Goal: Entertainment & Leisure: Consume media (video, audio)

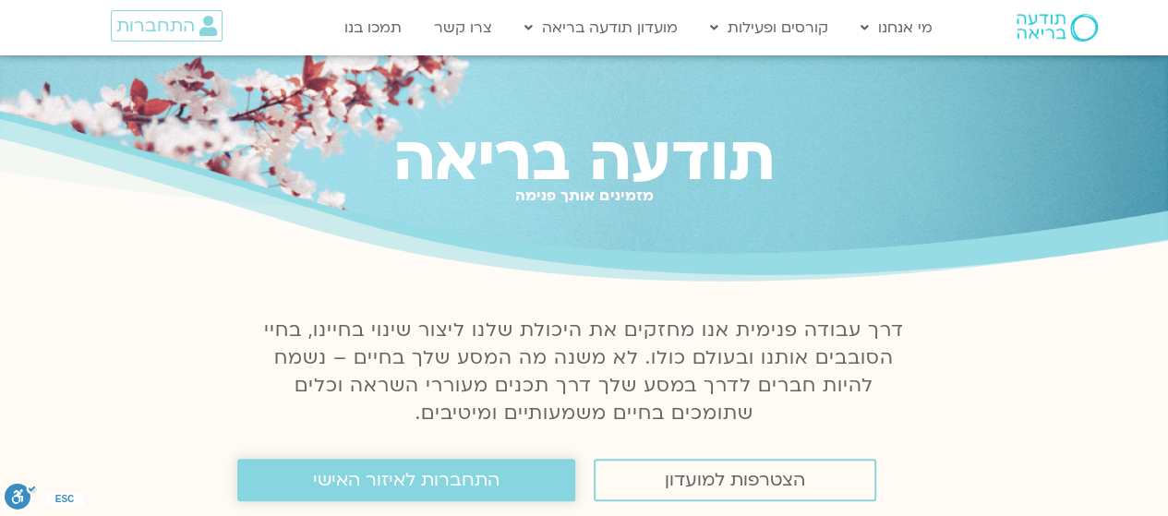
scroll to position [84, 0]
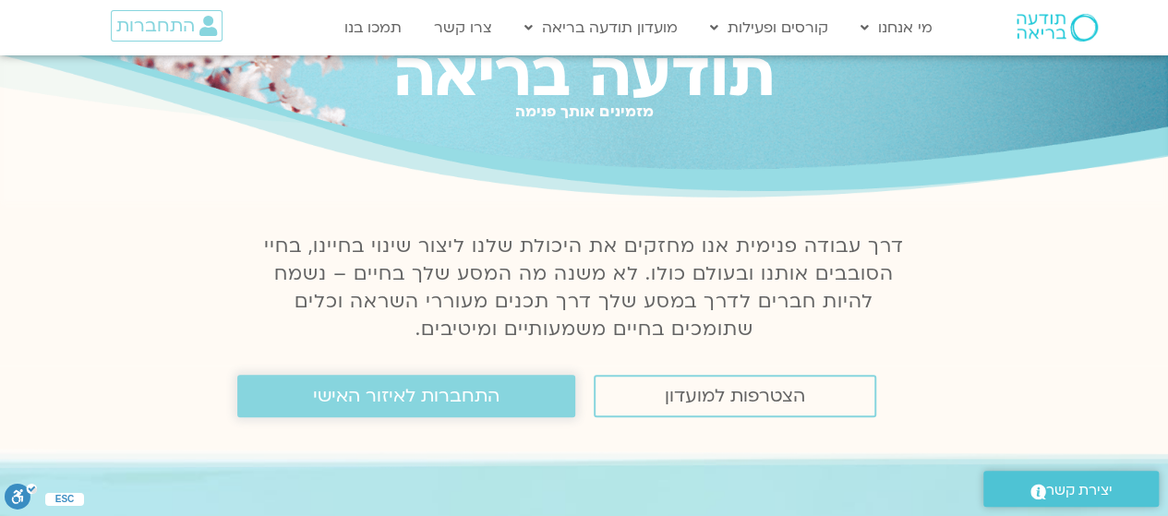
click at [395, 406] on span "התחברות לאיזור האישי" at bounding box center [406, 396] width 186 height 20
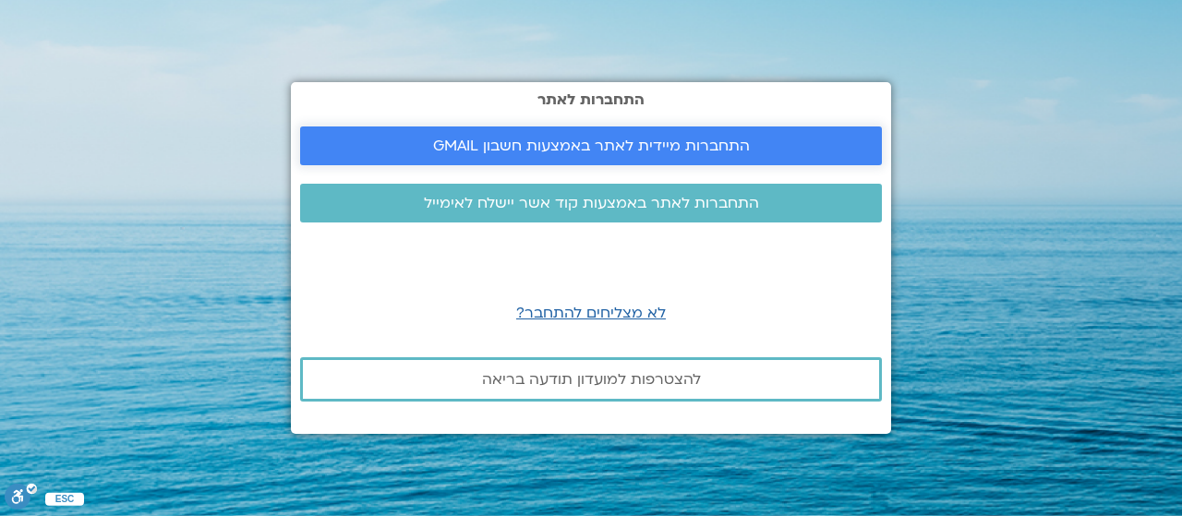
click at [614, 143] on span "התחברות מיידית לאתר באמצעות חשבון GMAIL" at bounding box center [591, 146] width 317 height 17
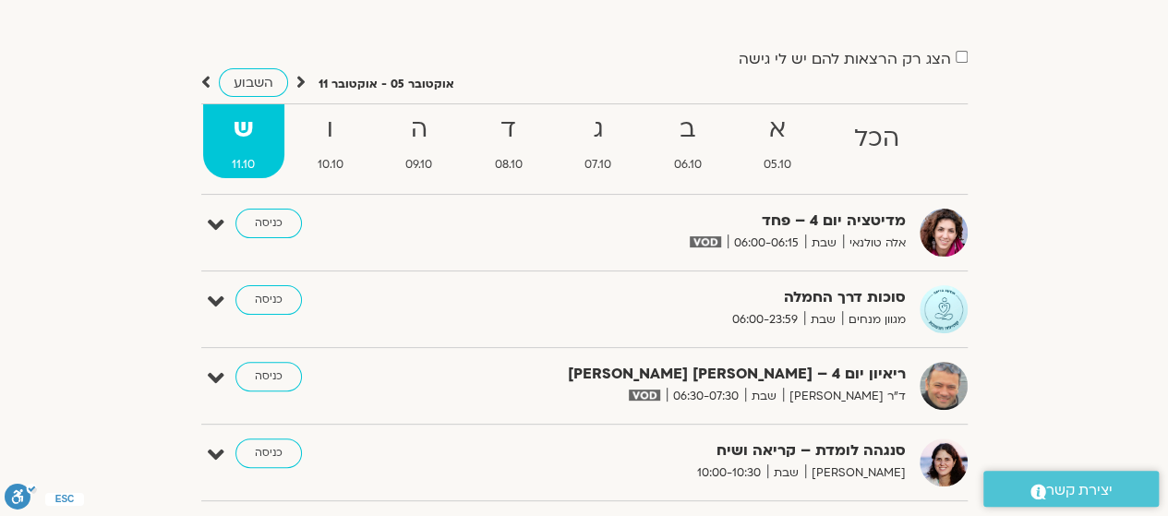
scroll to position [121, 0]
click at [214, 220] on icon at bounding box center [216, 224] width 17 height 26
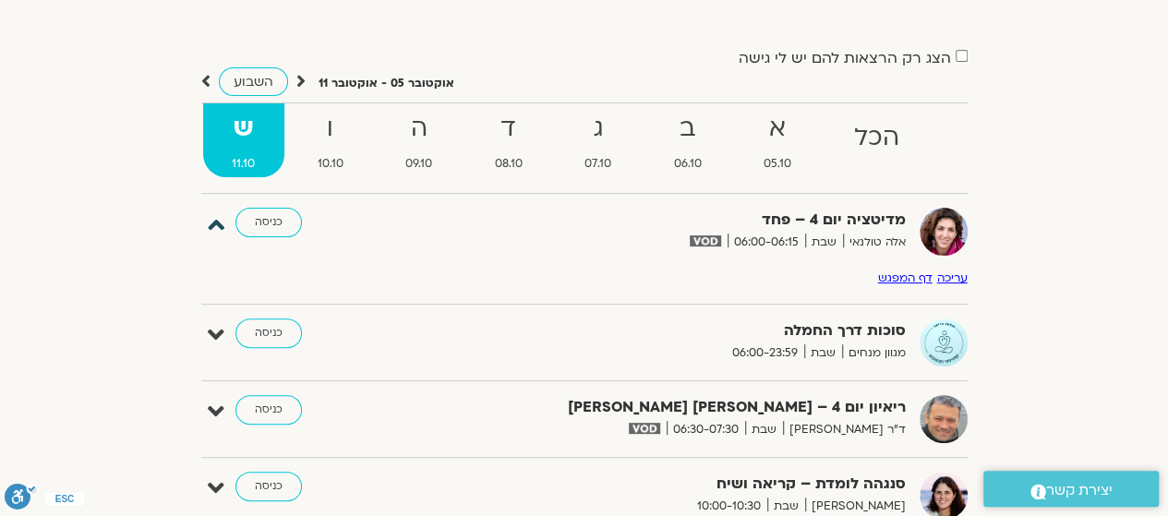
click at [214, 220] on icon at bounding box center [216, 224] width 17 height 26
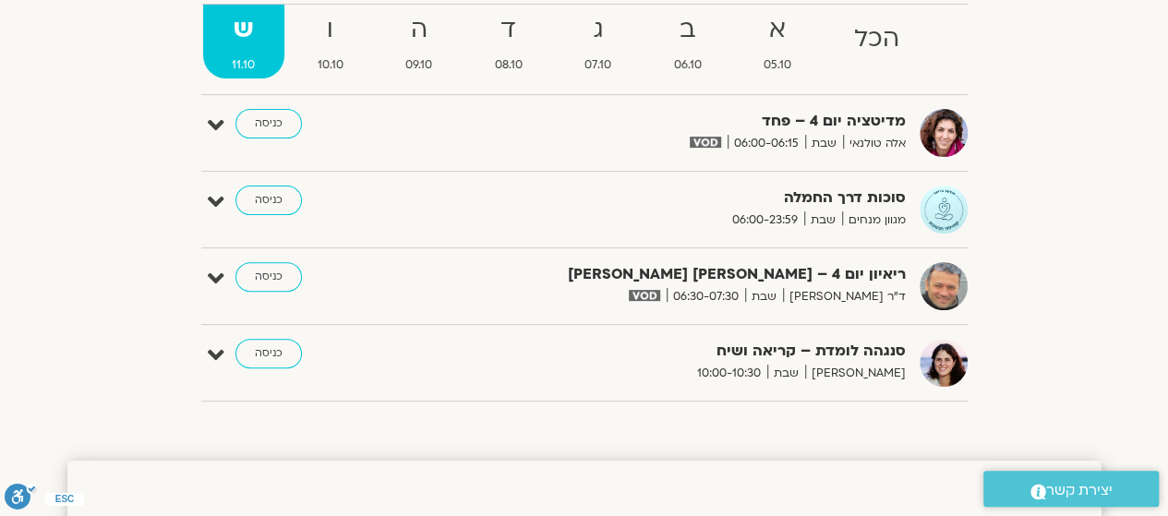
scroll to position [222, 0]
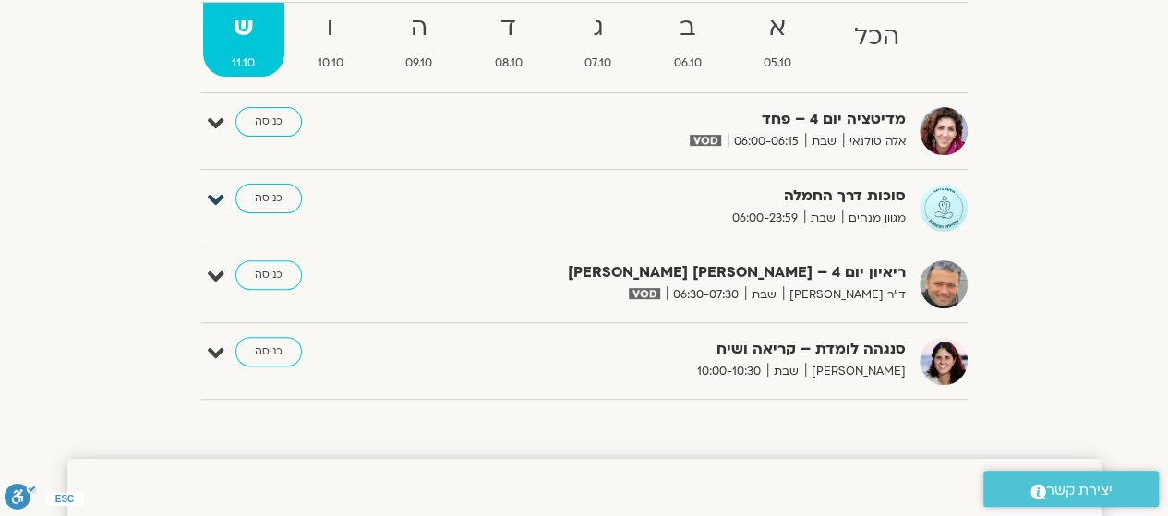
click at [210, 200] on icon at bounding box center [216, 200] width 17 height 26
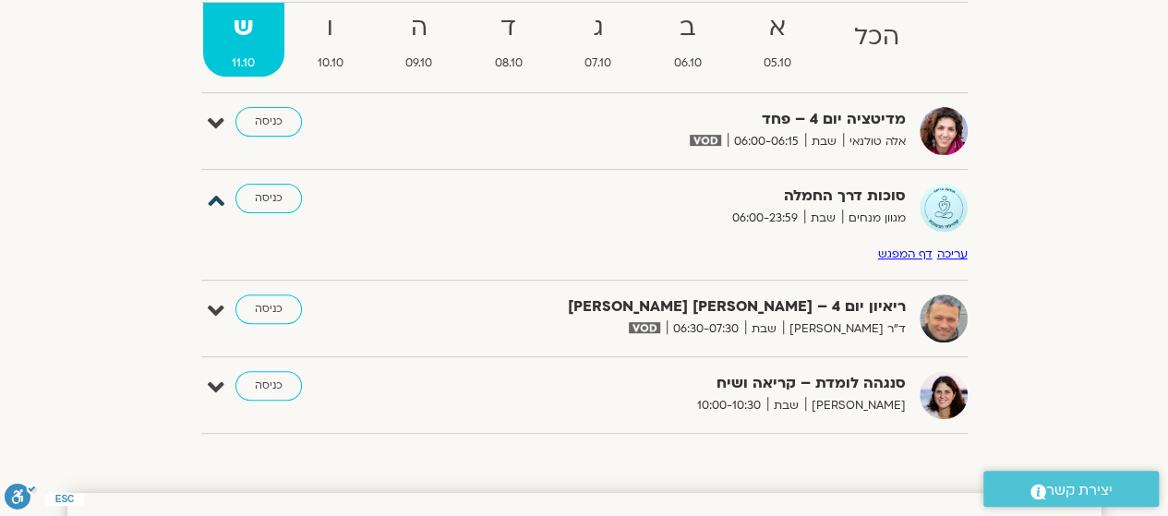
click at [210, 200] on icon at bounding box center [216, 200] width 17 height 26
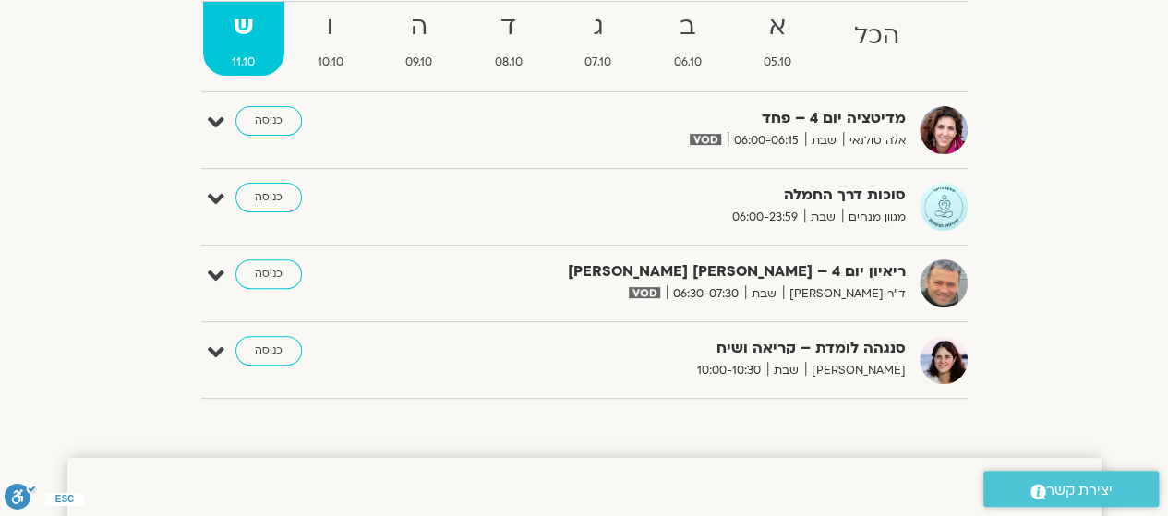
scroll to position [0, 0]
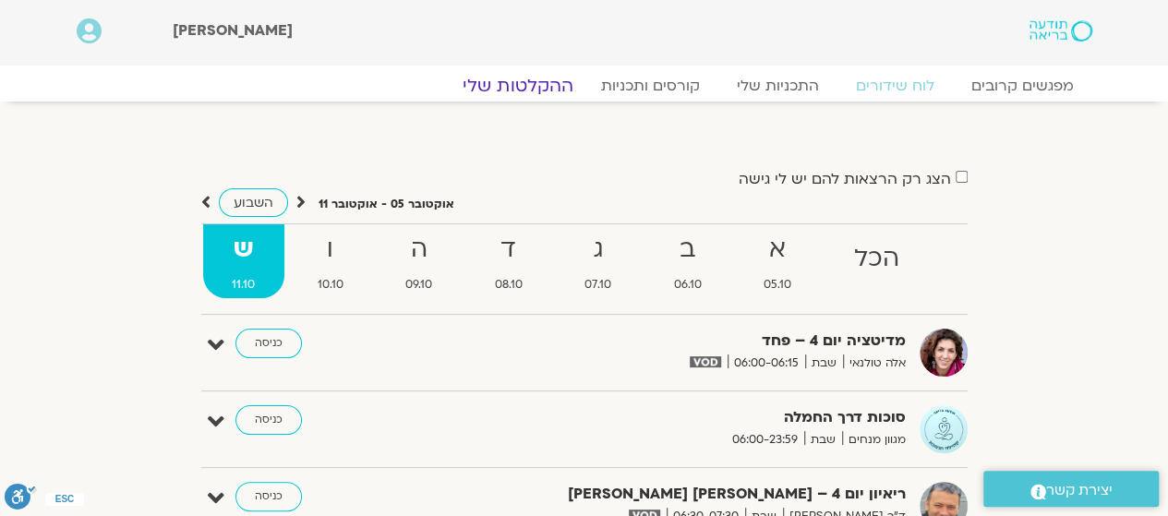
click at [527, 78] on link "ההקלטות שלי" at bounding box center [517, 86] width 155 height 22
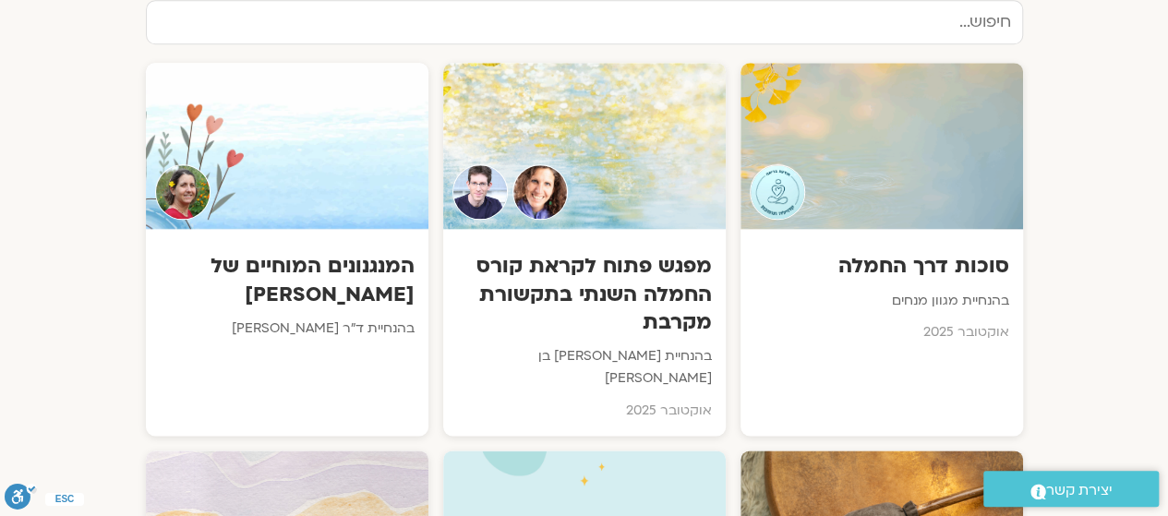
scroll to position [973, 0]
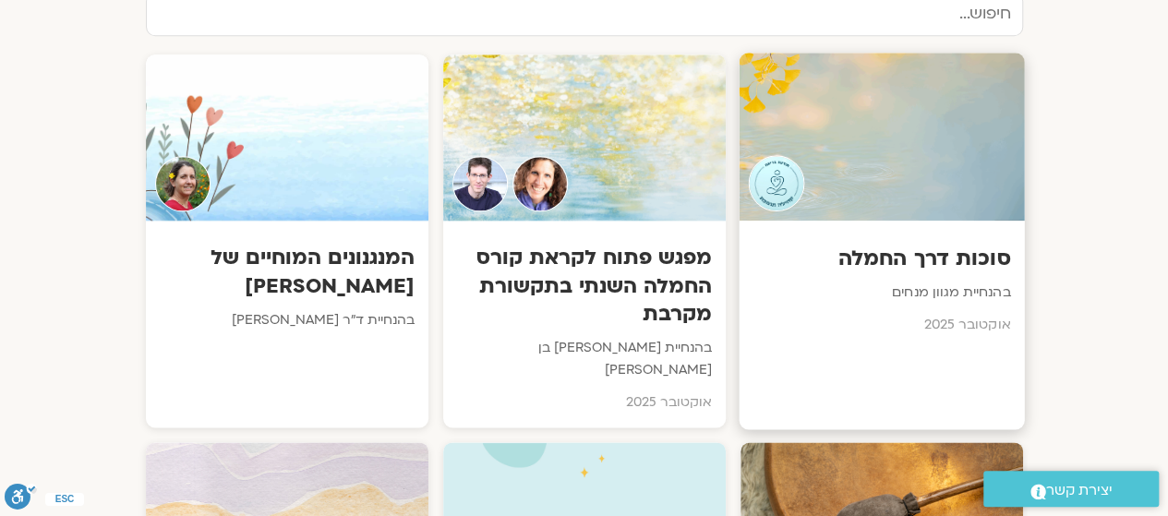
click at [895, 200] on div at bounding box center [881, 137] width 285 height 168
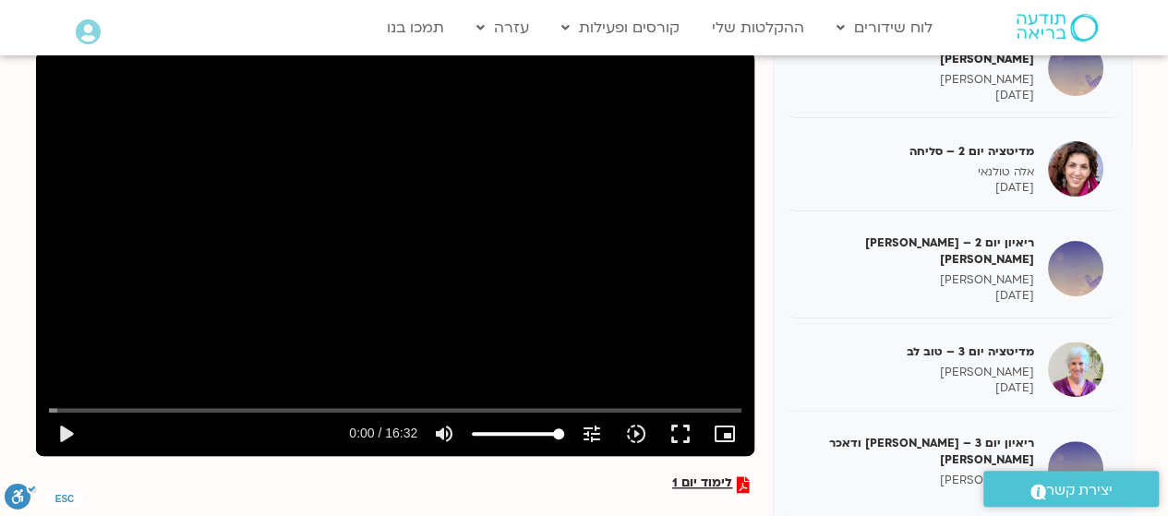
scroll to position [246, 0]
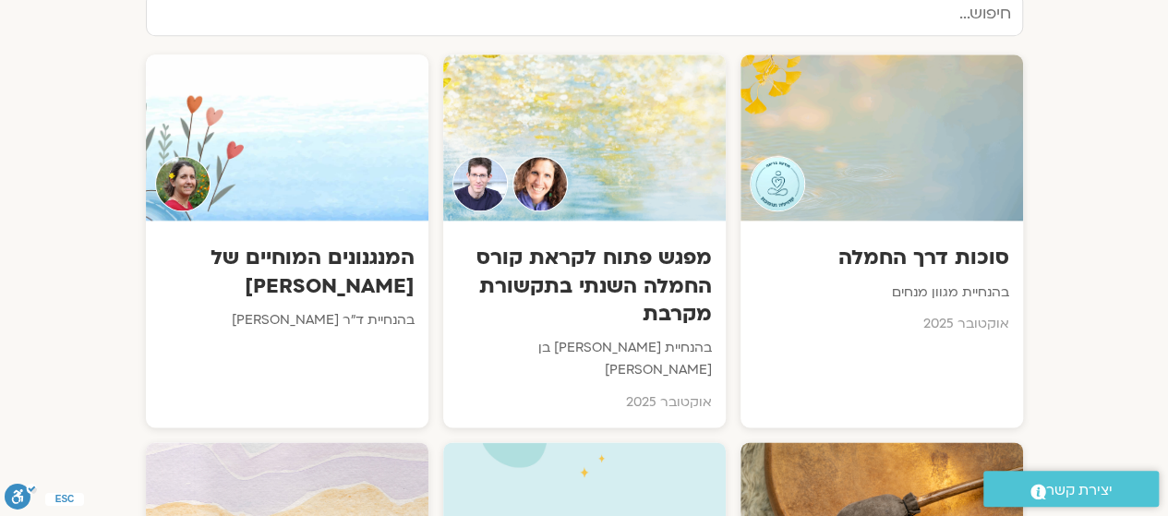
scroll to position [991, 0]
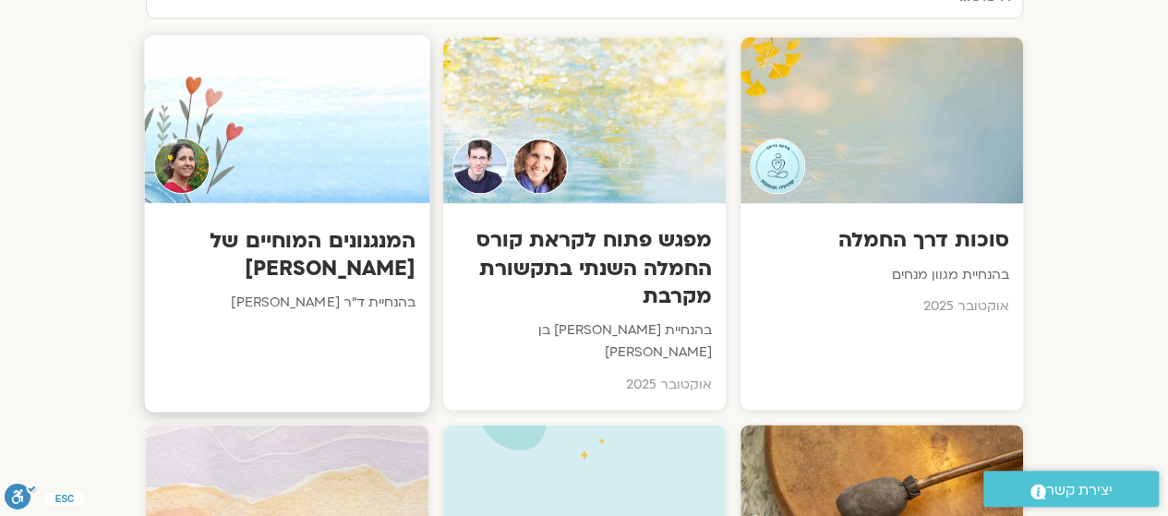
click at [349, 193] on div at bounding box center [286, 119] width 285 height 168
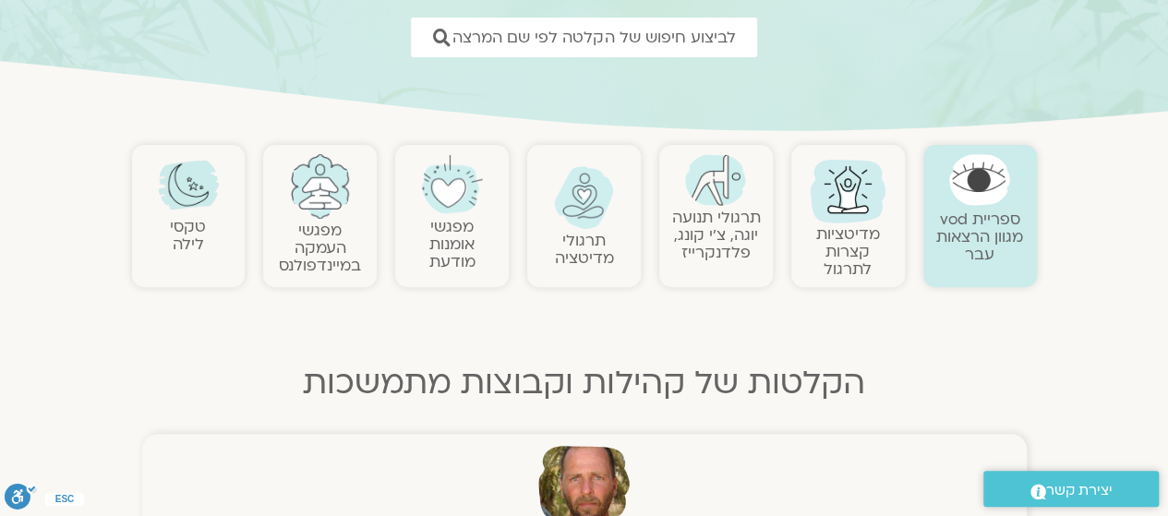
scroll to position [284, 0]
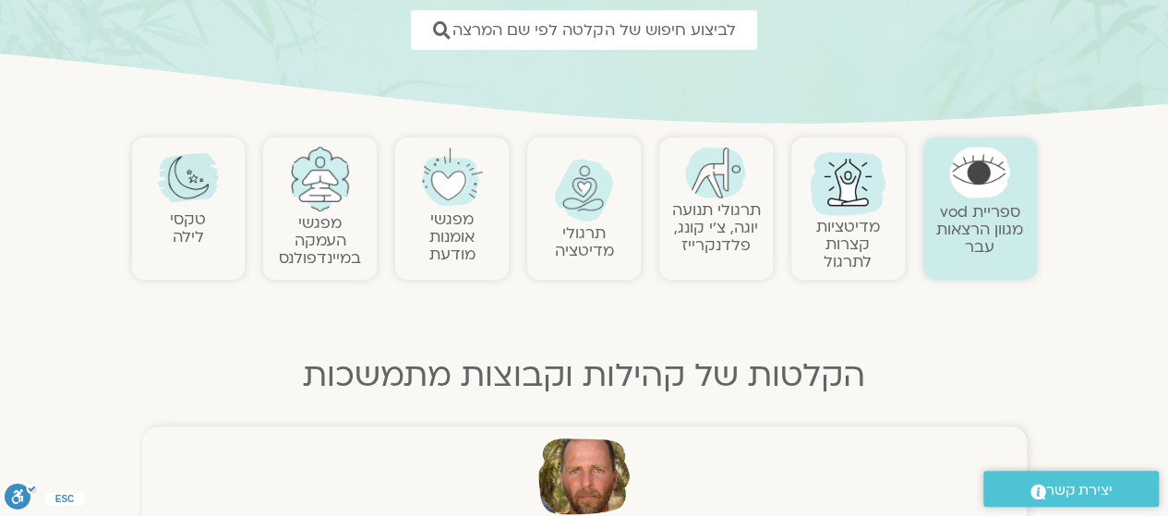
click at [578, 218] on img at bounding box center [584, 190] width 61 height 63
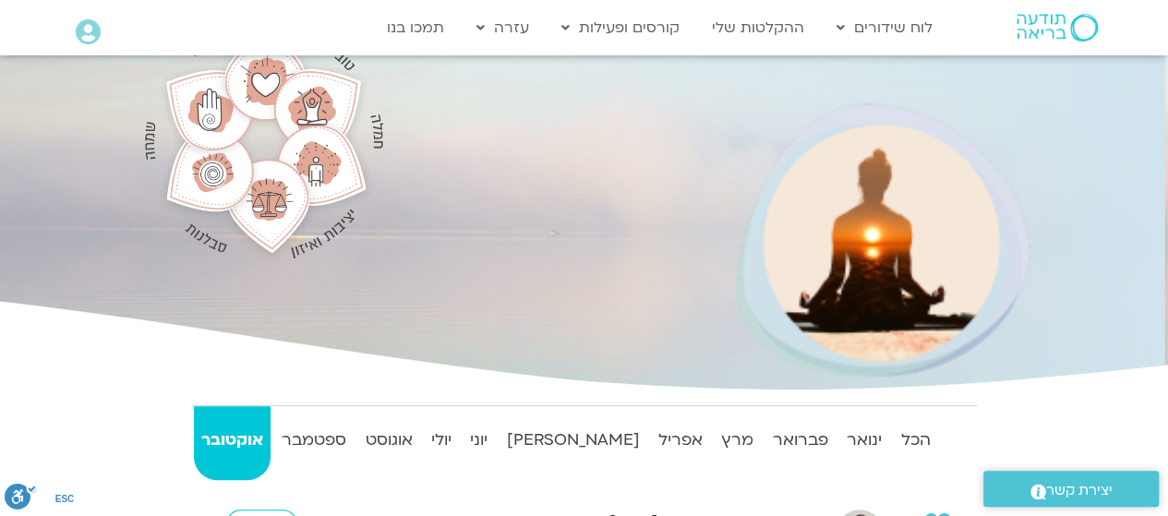
scroll to position [129, 0]
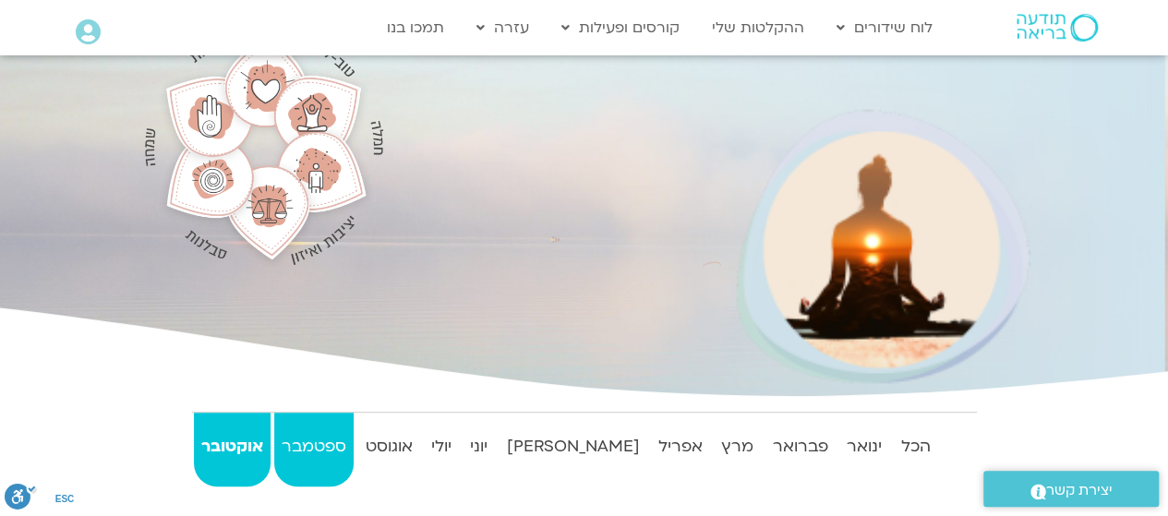
click at [316, 451] on strong "ספטמבר" at bounding box center [313, 447] width 79 height 28
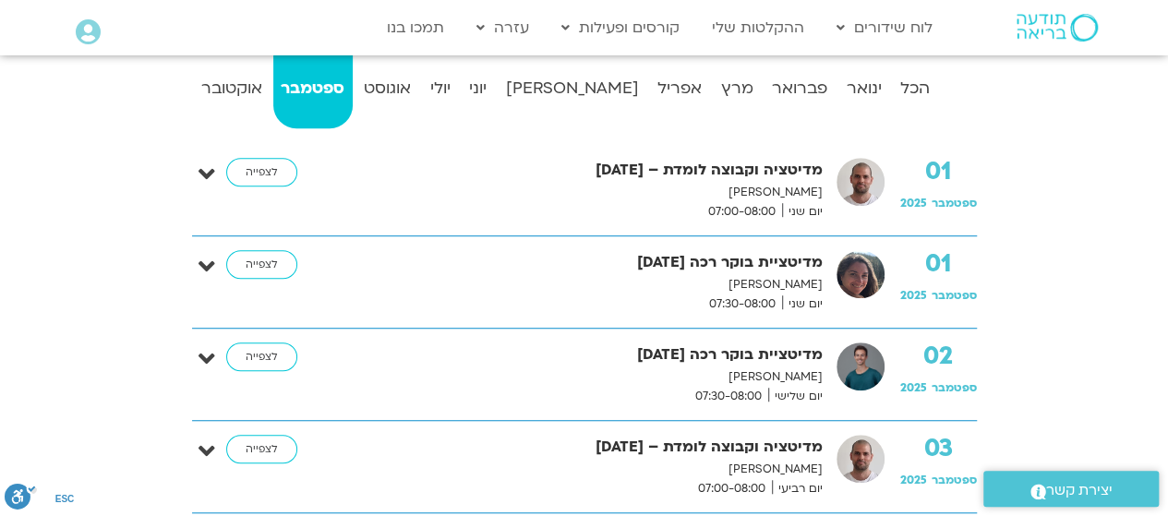
scroll to position [0, 0]
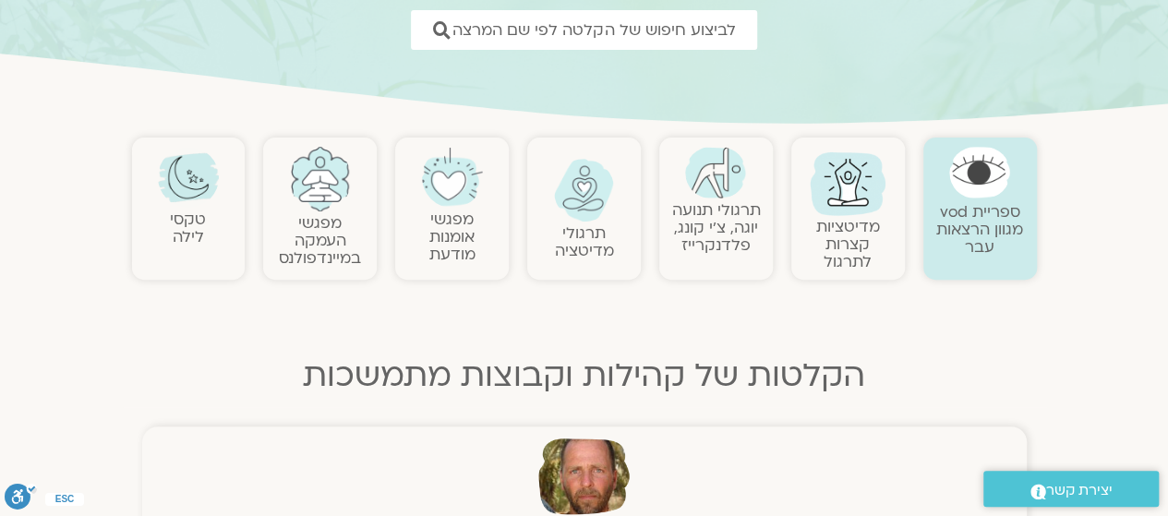
click at [192, 198] on img at bounding box center [188, 177] width 61 height 61
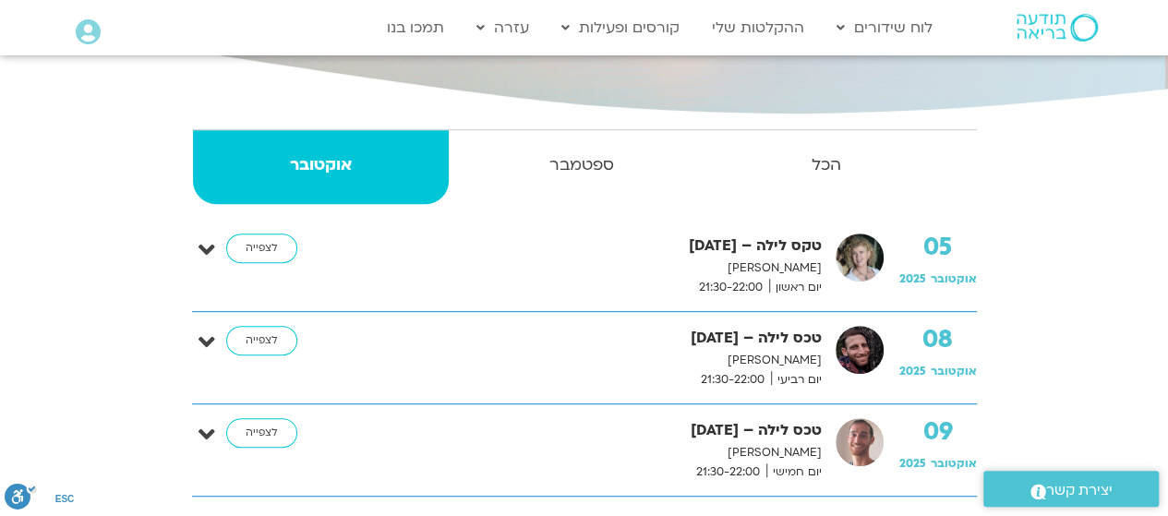
scroll to position [316, 0]
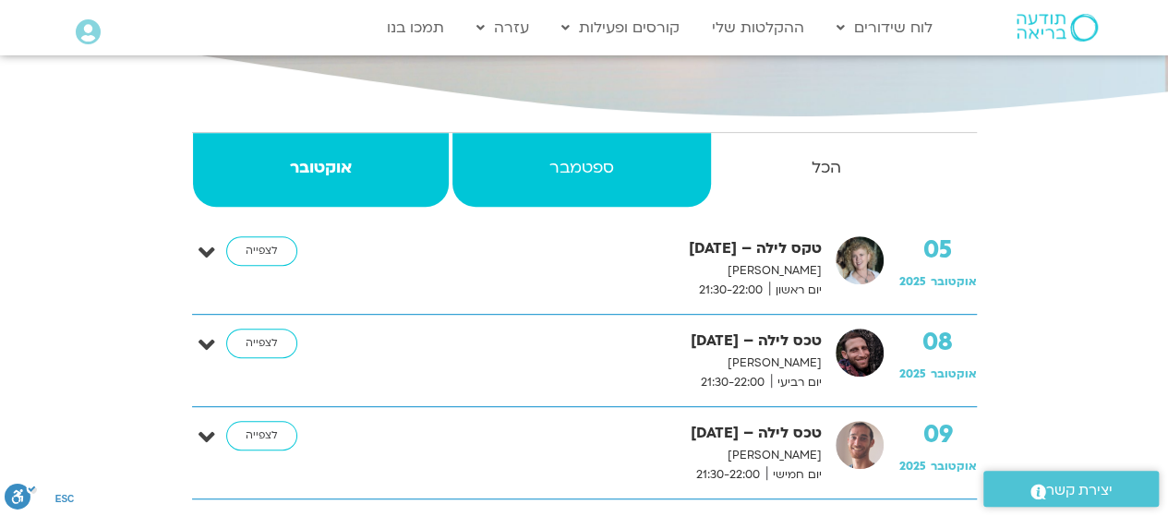
click at [589, 154] on strong "ספטמבר" at bounding box center [581, 168] width 258 height 28
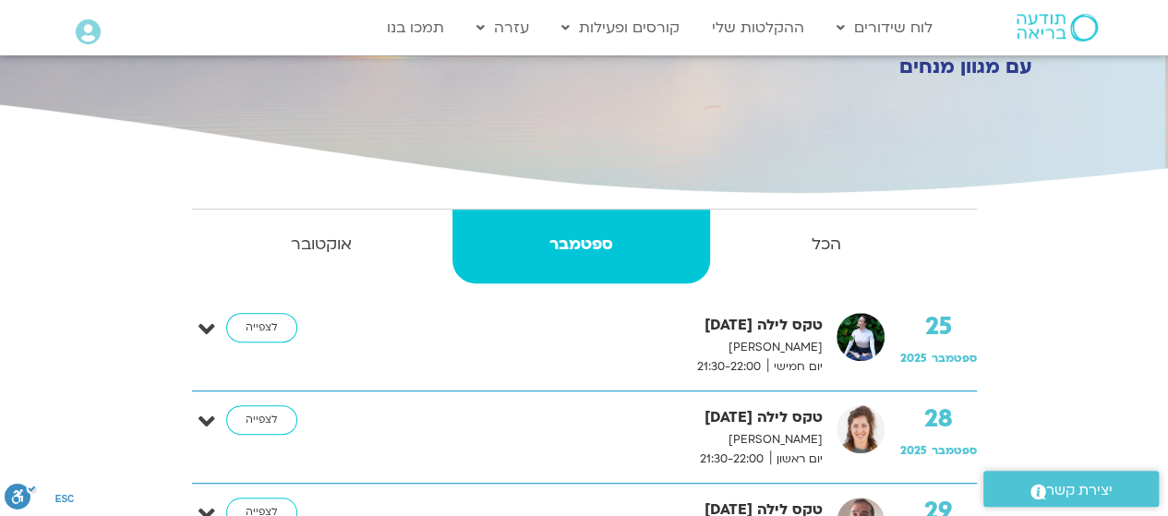
scroll to position [181, 0]
